Goal: Find specific page/section: Find specific page/section

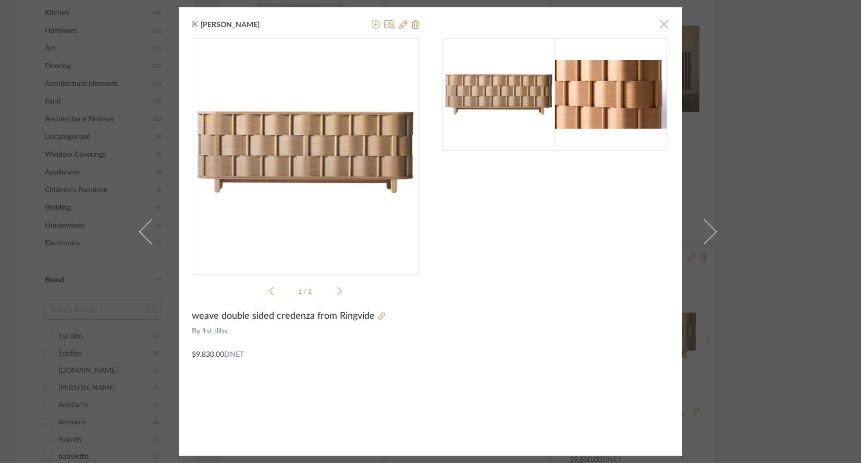
click at [655, 25] on span "button" at bounding box center [663, 24] width 21 height 21
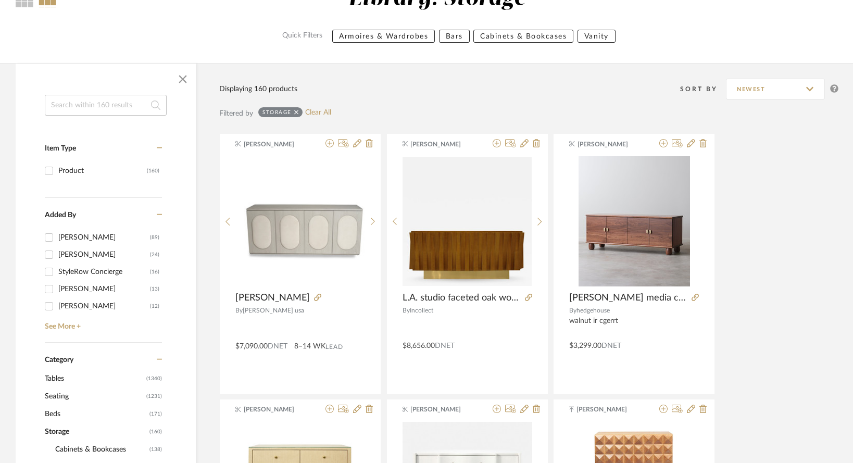
scroll to position [195, 0]
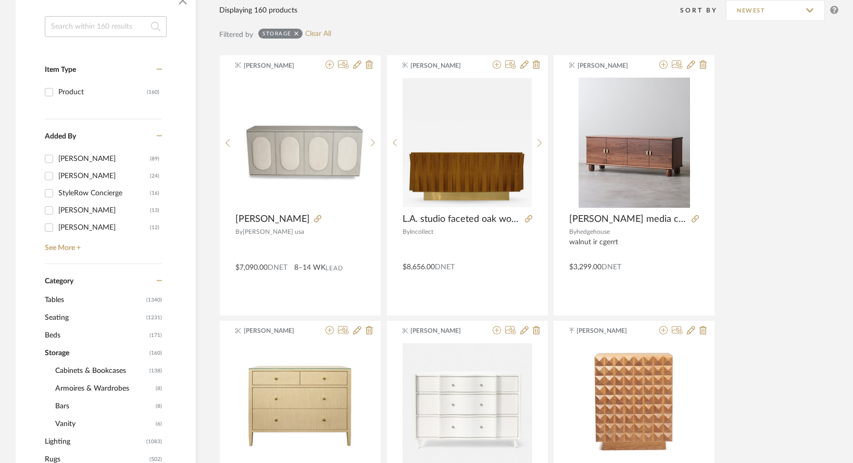
scroll to position [269, 0]
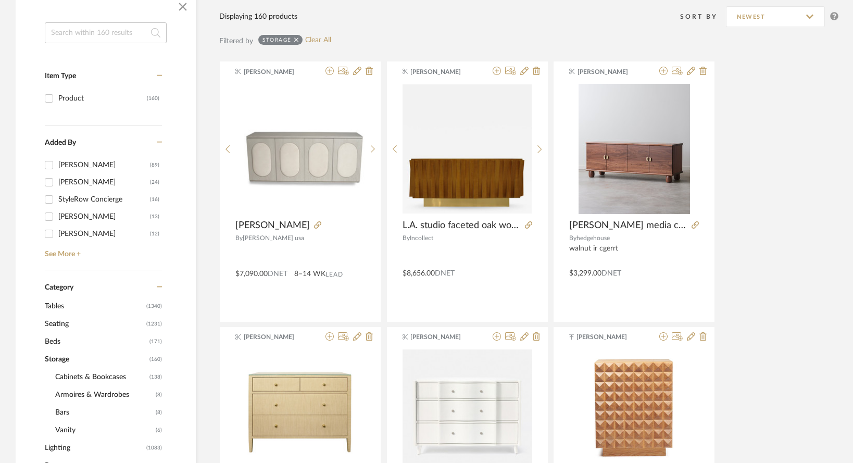
click at [61, 439] on span "Lighting" at bounding box center [94, 448] width 99 height 18
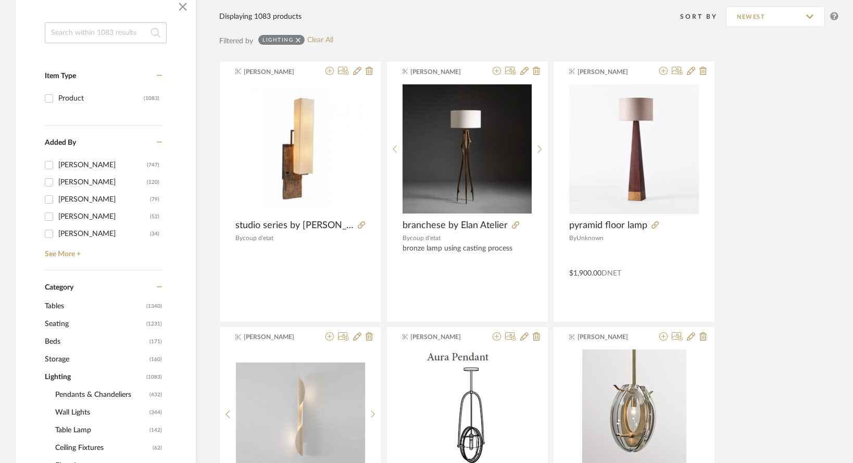
click at [64, 421] on span "Table Lamp" at bounding box center [101, 430] width 92 height 18
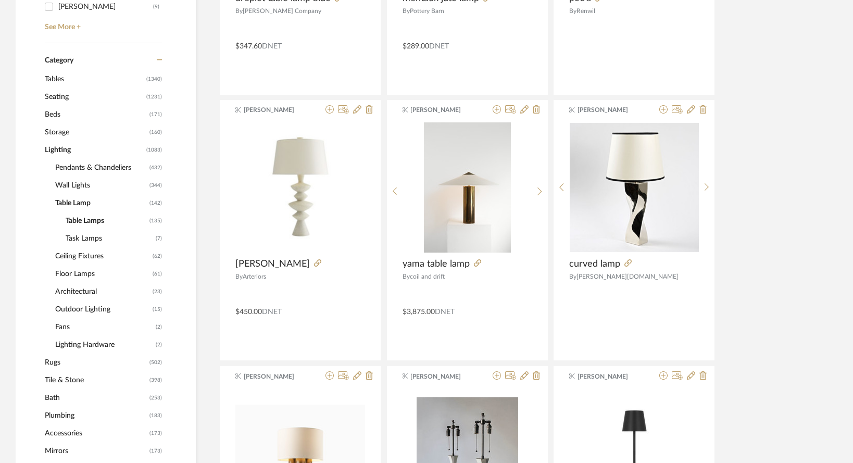
scroll to position [486, 0]
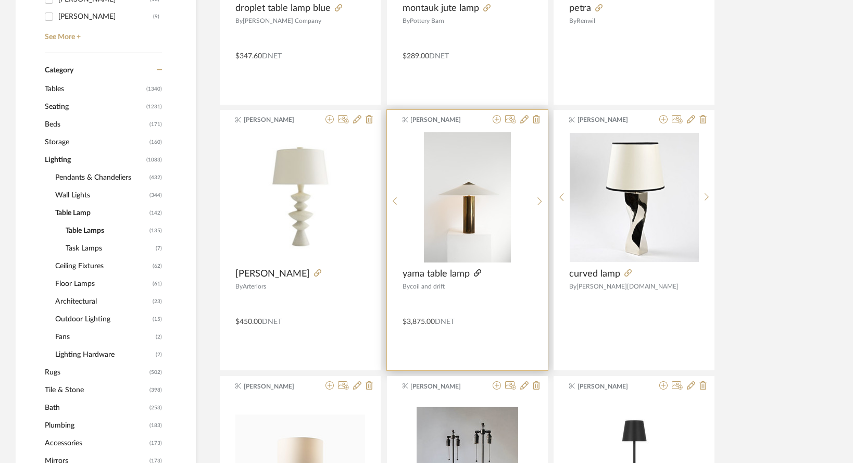
click at [478, 269] on icon at bounding box center [477, 272] width 7 height 7
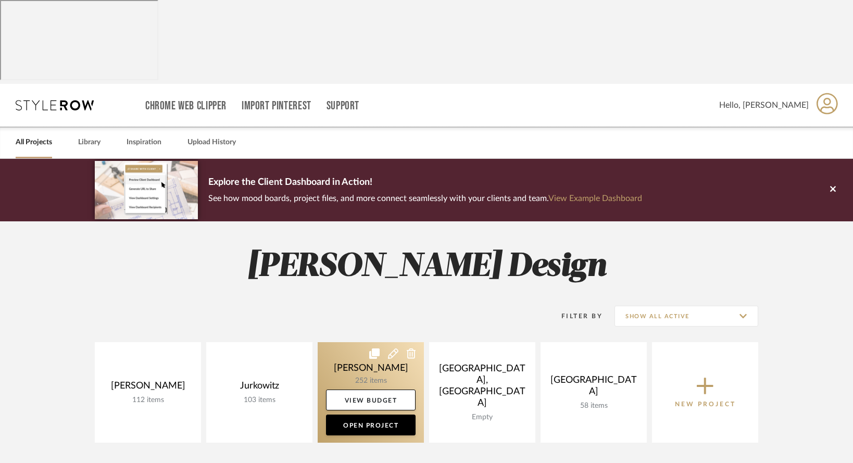
click at [342, 342] on link at bounding box center [371, 392] width 106 height 101
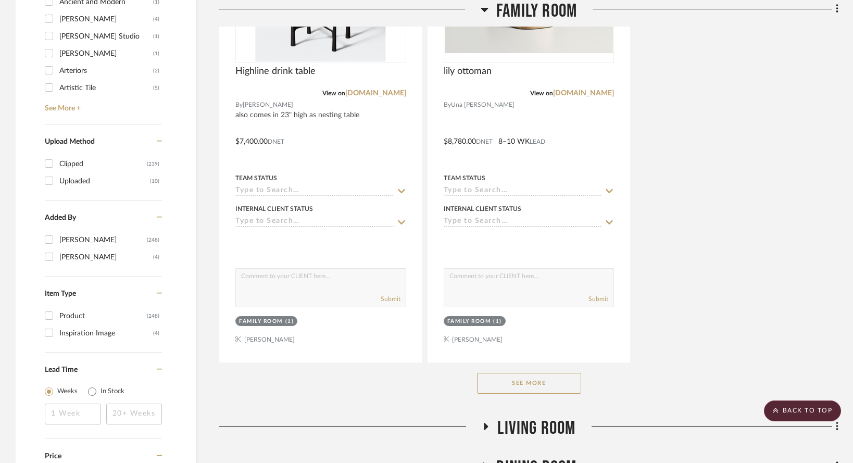
scroll to position [1433, 0]
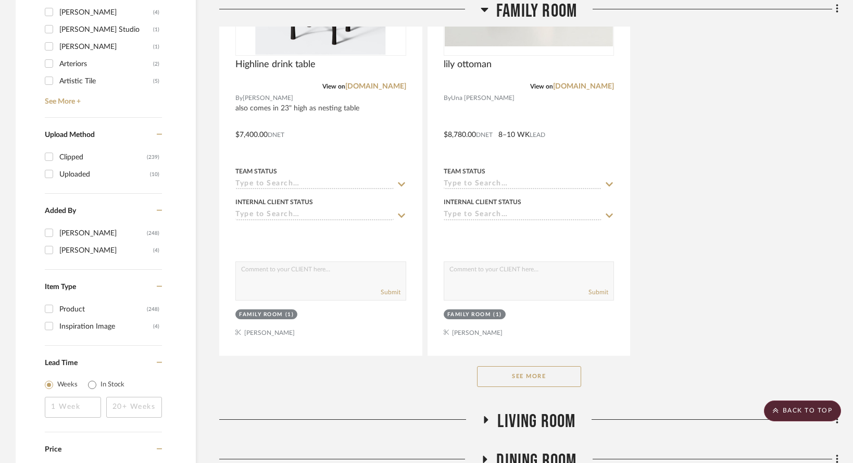
click at [502, 366] on button "See More" at bounding box center [529, 376] width 104 height 21
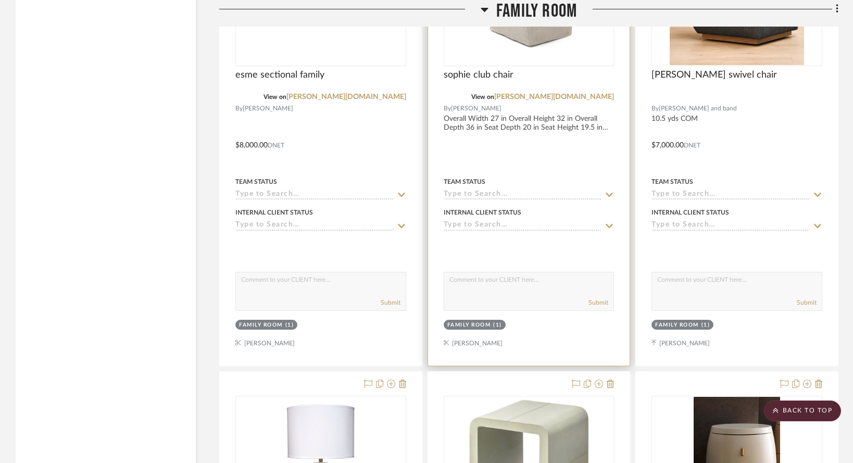
drag, startPoint x: 502, startPoint y: 366, endPoint x: 498, endPoint y: 354, distance: 12.0
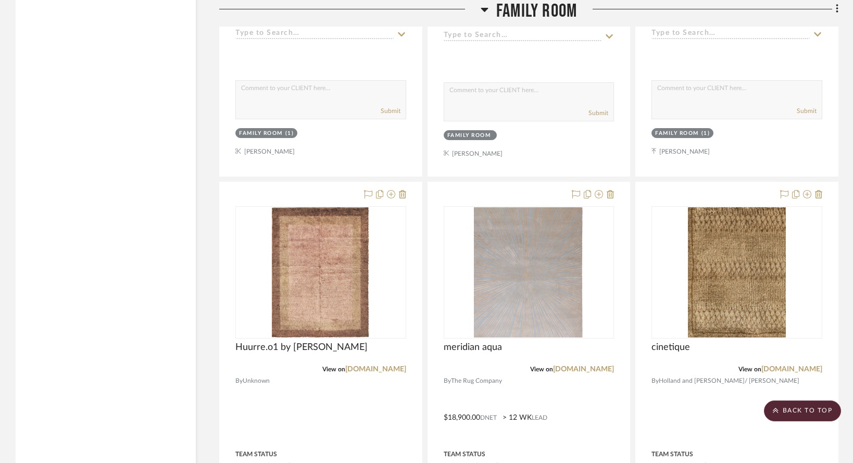
scroll to position [2999, 0]
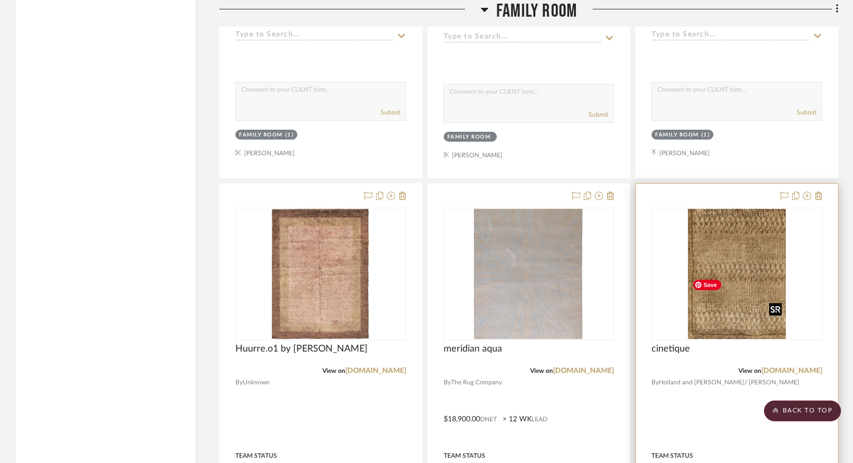
click at [0, 0] on img at bounding box center [0, 0] width 0 height 0
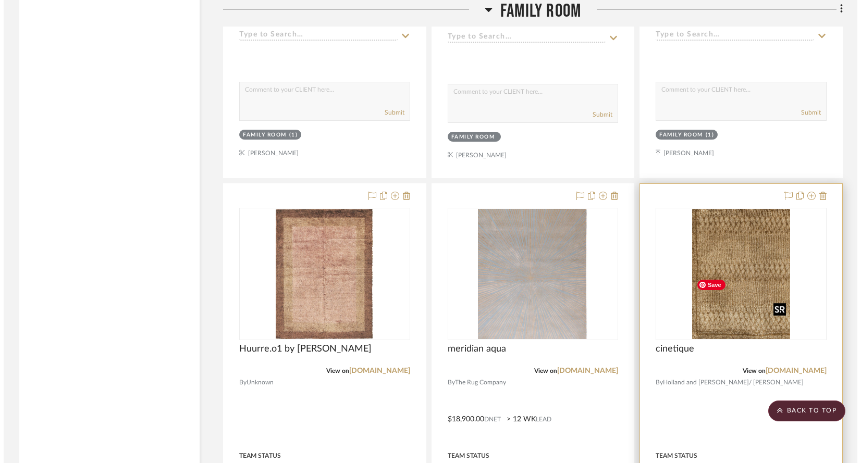
scroll to position [0, 0]
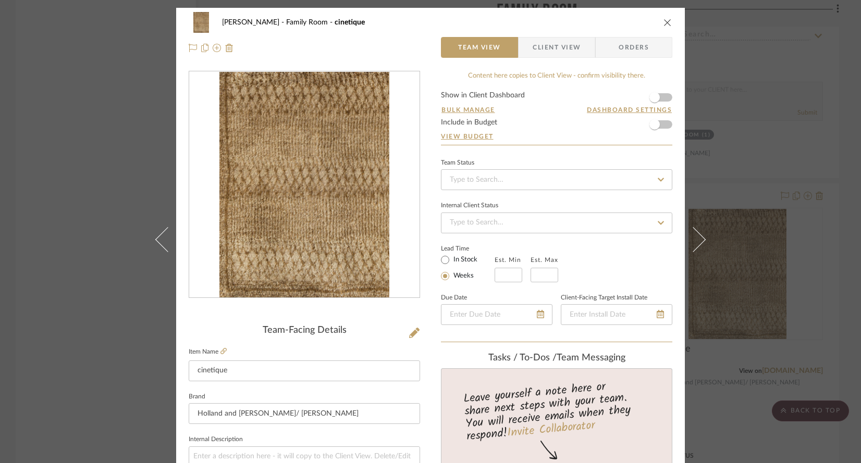
click at [216, 353] on label "Item Name" at bounding box center [208, 351] width 38 height 9
click at [220, 354] on icon at bounding box center [223, 351] width 6 height 6
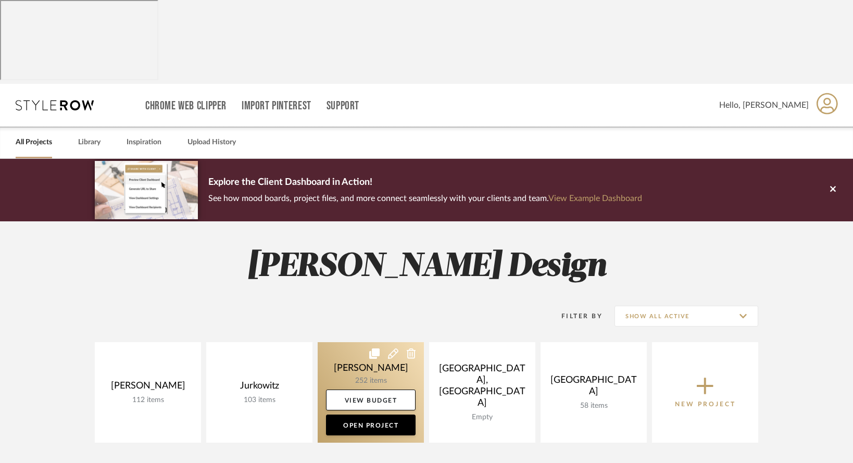
click at [341, 342] on link at bounding box center [371, 392] width 106 height 101
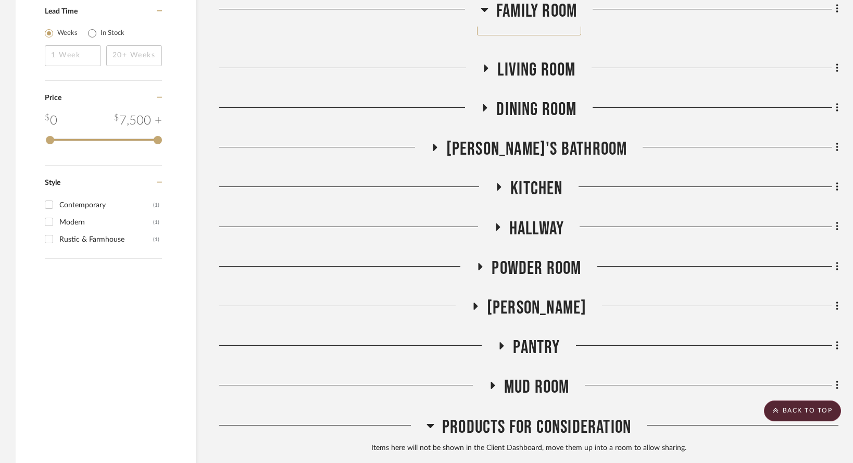
scroll to position [1776, 0]
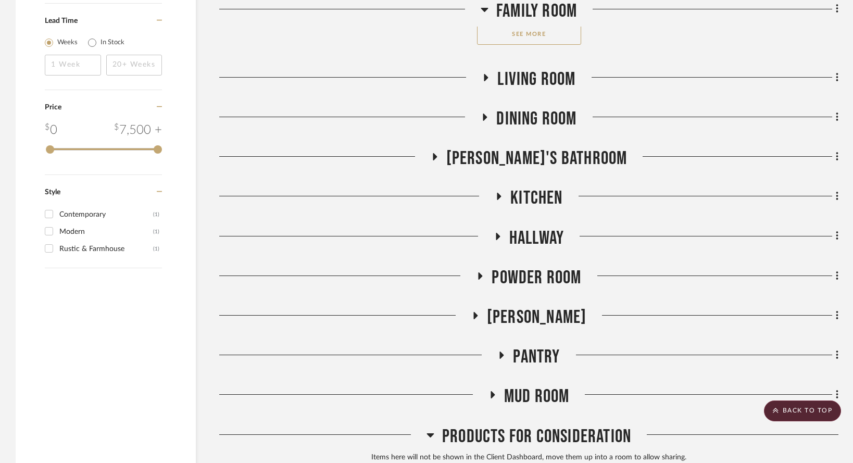
click at [512, 24] on div "Family Room" at bounding box center [528, 13] width 619 height 27
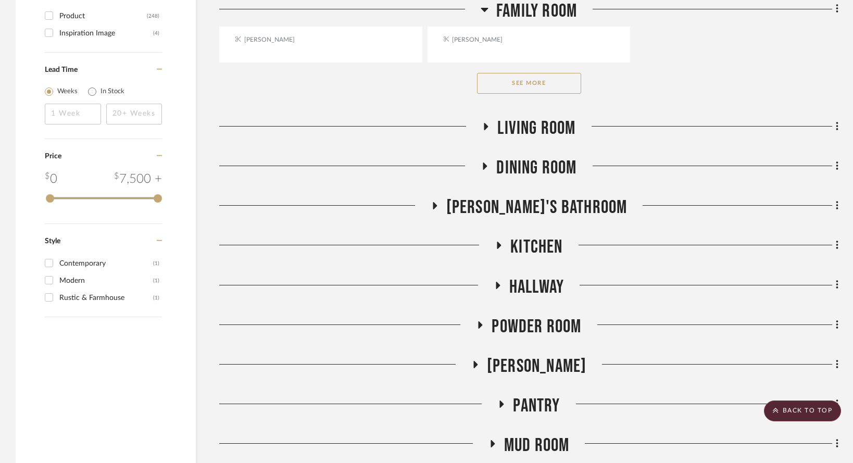
scroll to position [1720, 0]
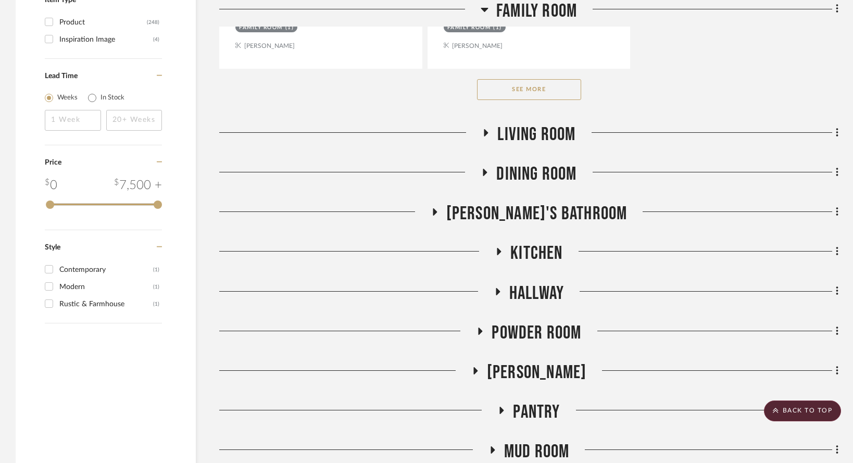
click at [526, 82] on button "See More" at bounding box center [529, 89] width 104 height 21
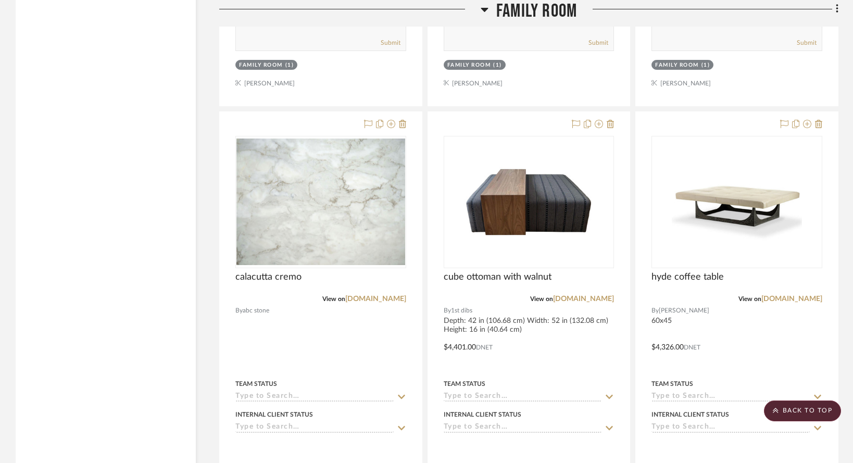
scroll to position [3520, 0]
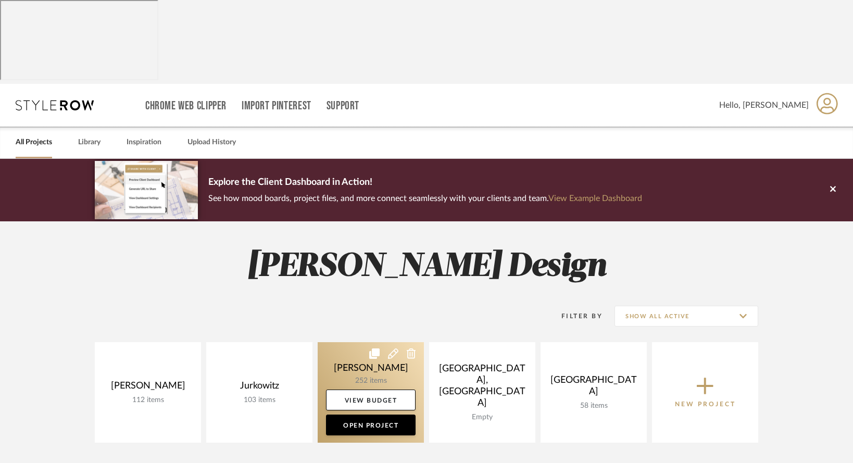
click at [331, 342] on link at bounding box center [371, 392] width 106 height 101
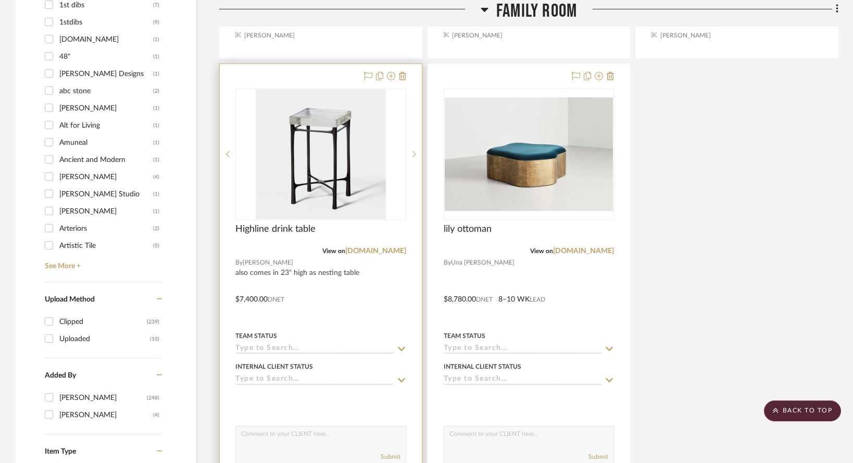
scroll to position [1400, 0]
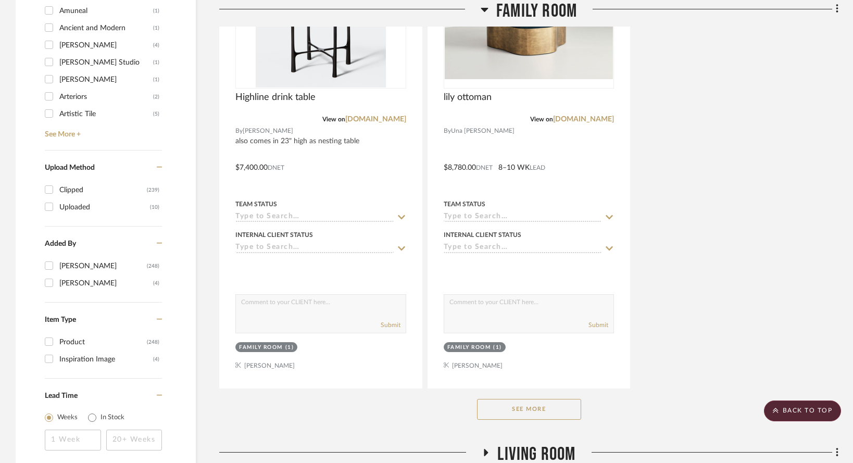
click at [514, 404] on button "See More" at bounding box center [529, 409] width 104 height 21
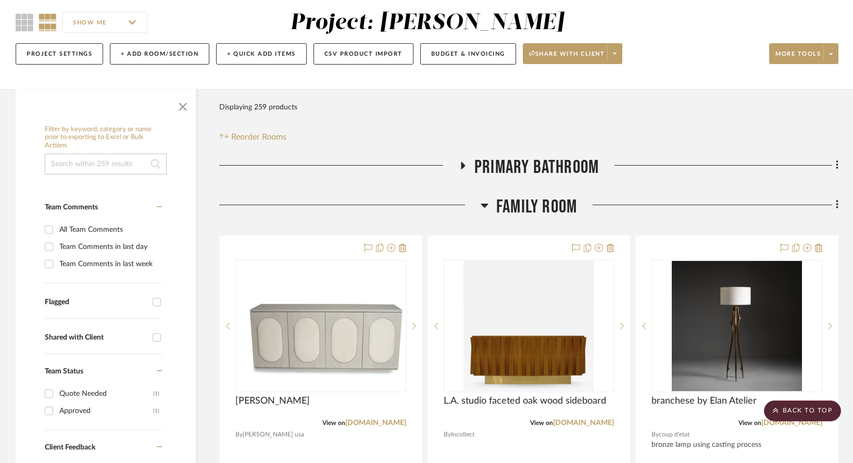
scroll to position [0, 0]
